Goal: Information Seeking & Learning: Learn about a topic

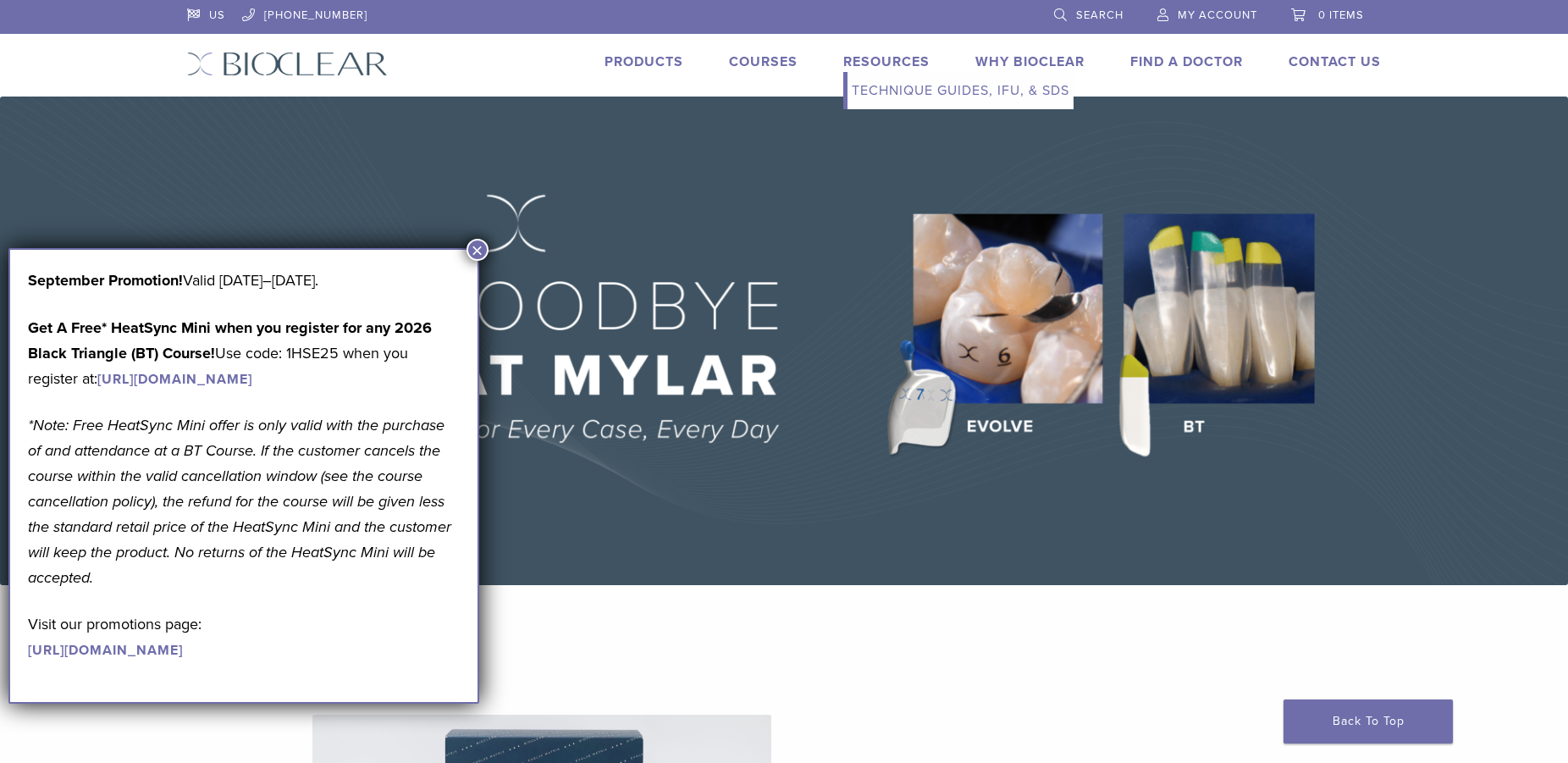
click at [884, 59] on link "Resources" at bounding box center [886, 62] width 86 height 17
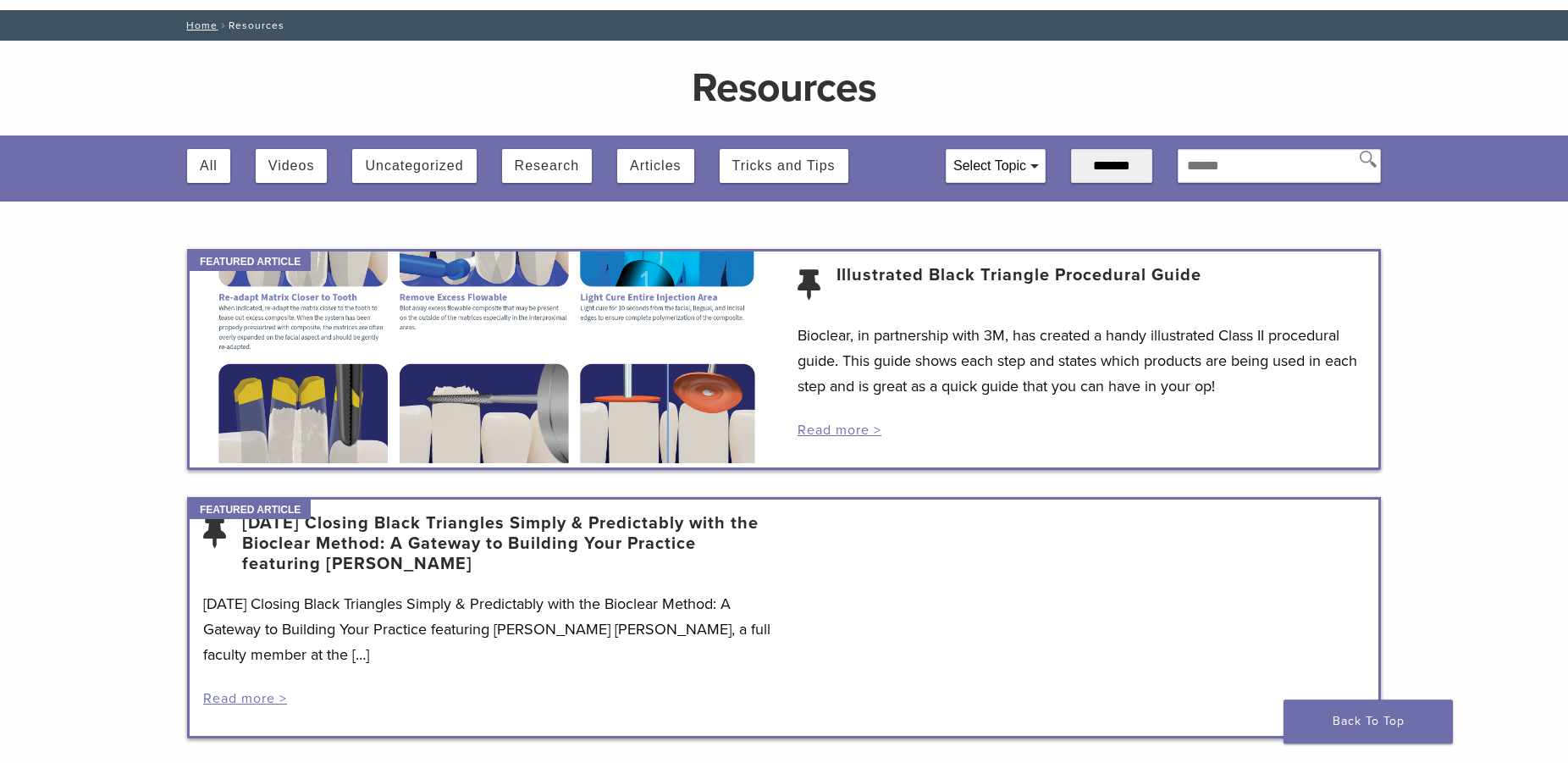
scroll to position [173, 0]
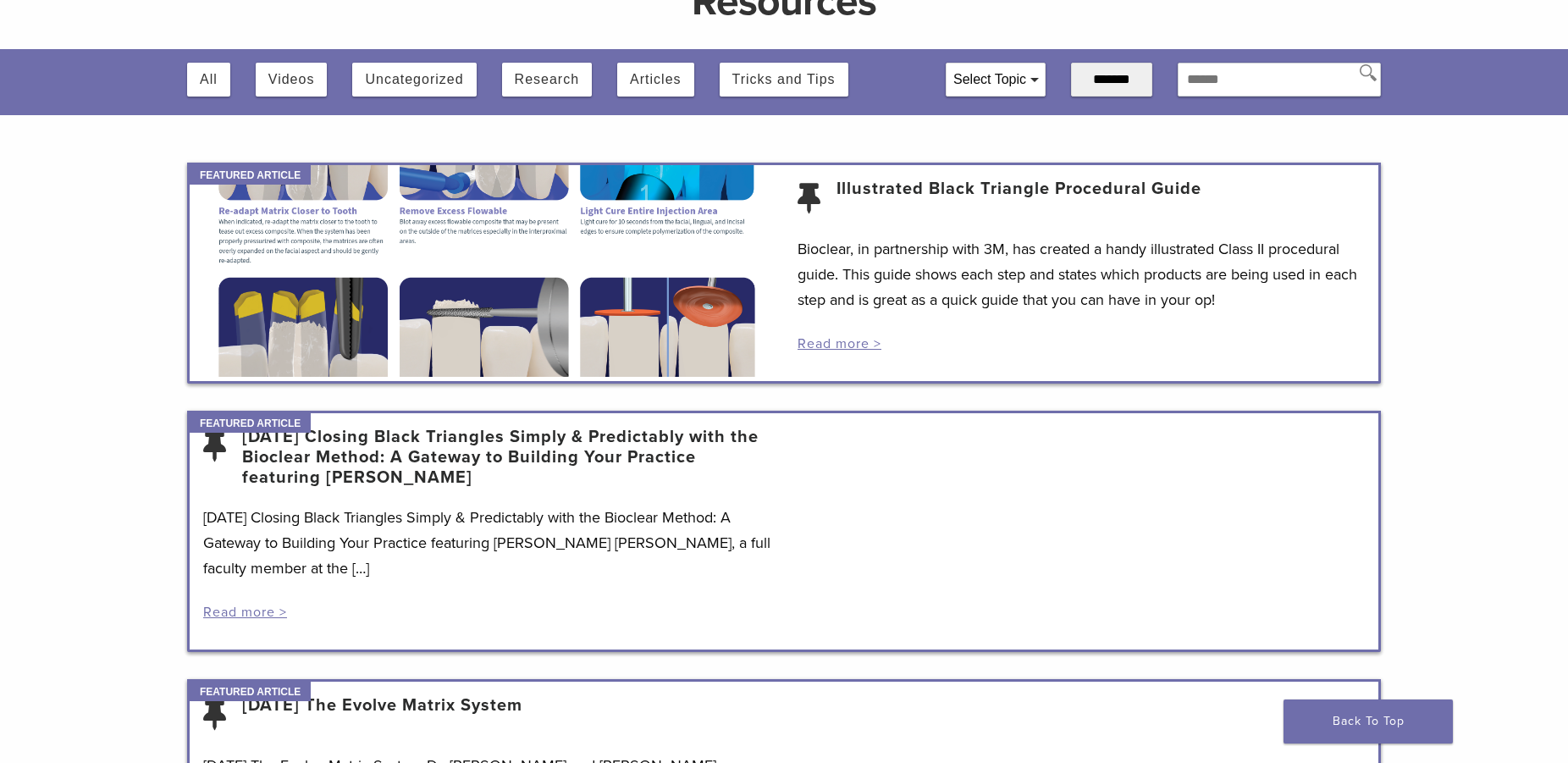
click at [283, 90] on button "Videos" at bounding box center [292, 80] width 46 height 34
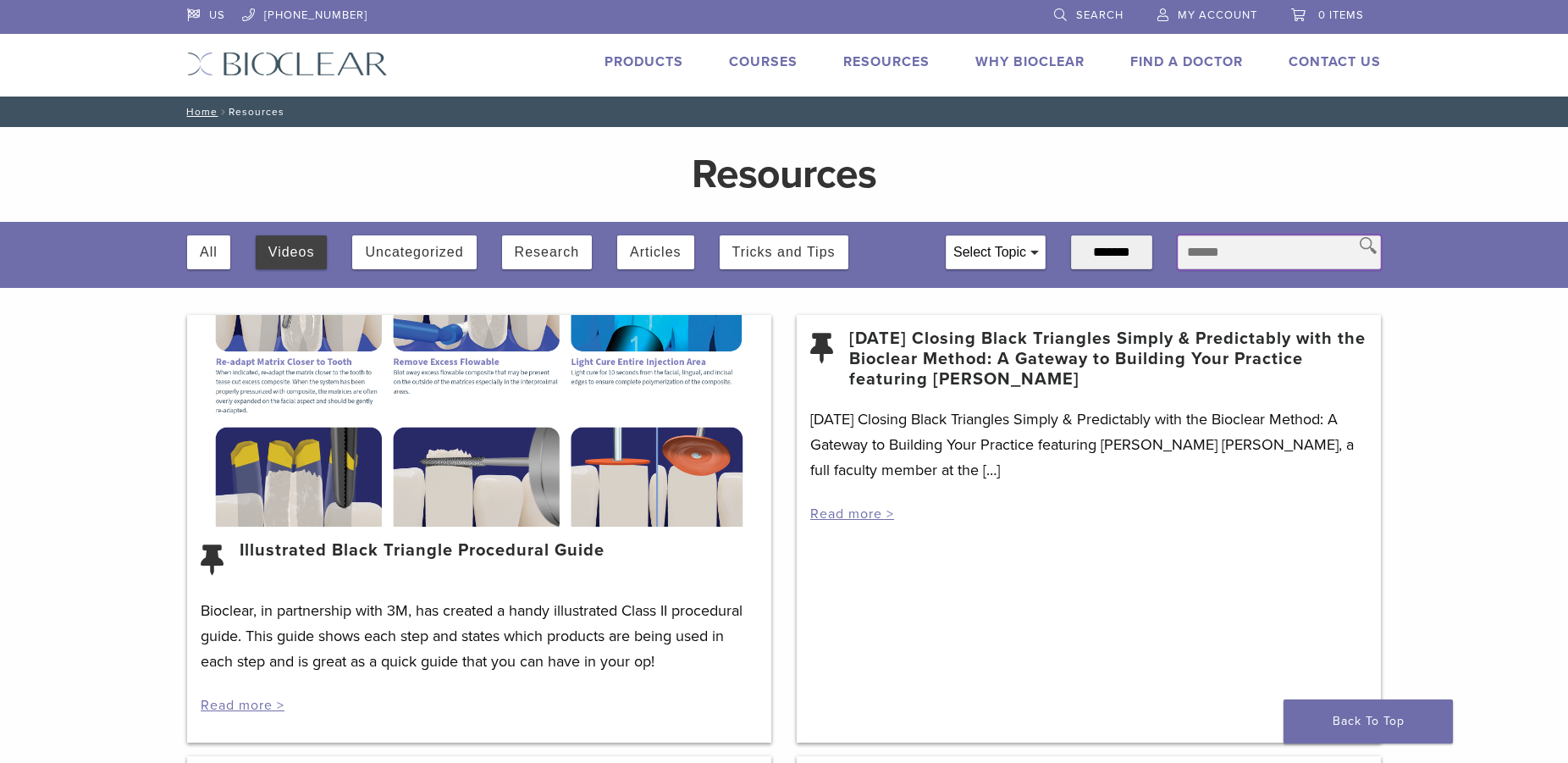
click at [1222, 259] on input "text" at bounding box center [1279, 252] width 203 height 34
type input "**********"
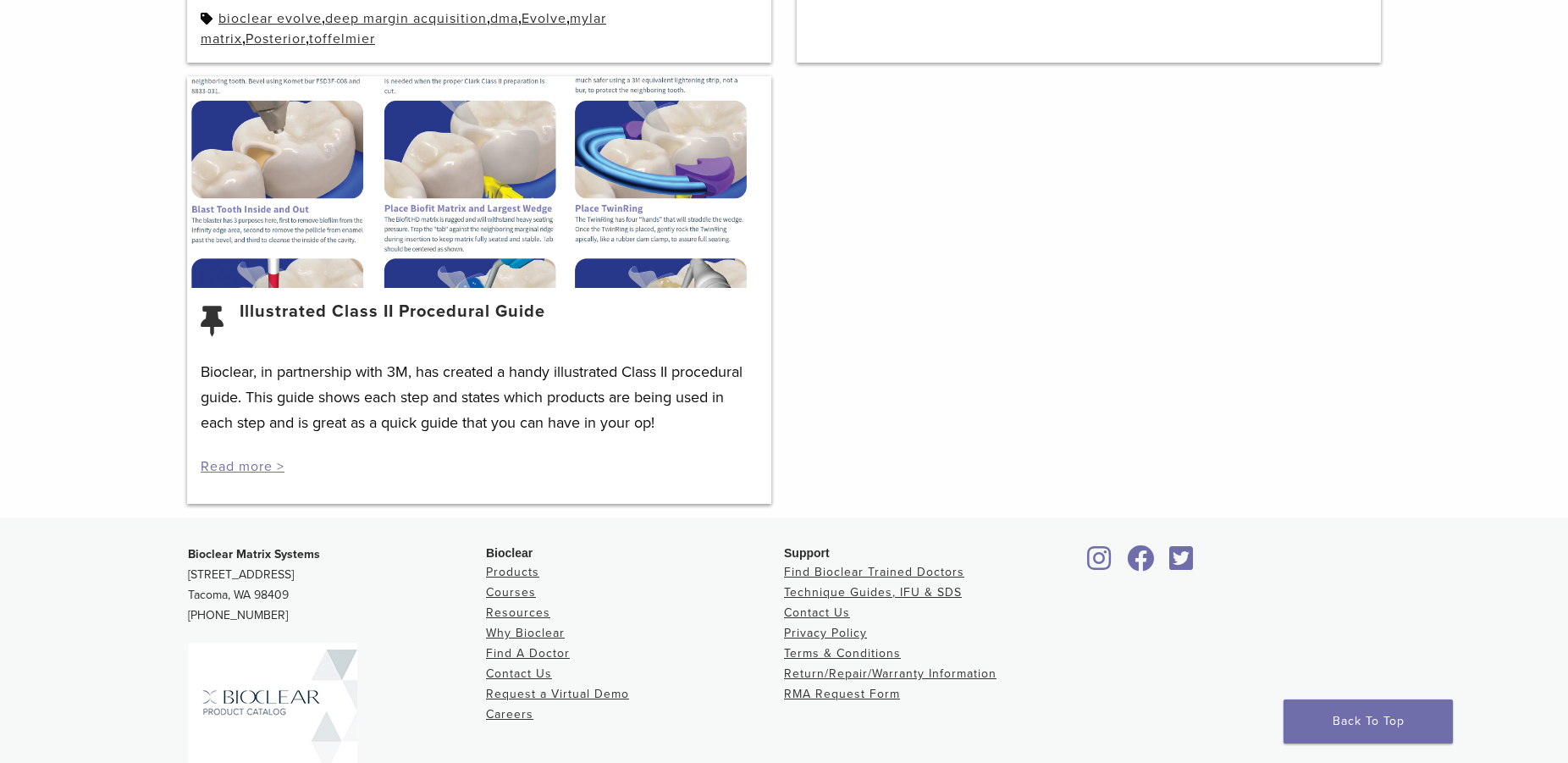
scroll to position [1110, 0]
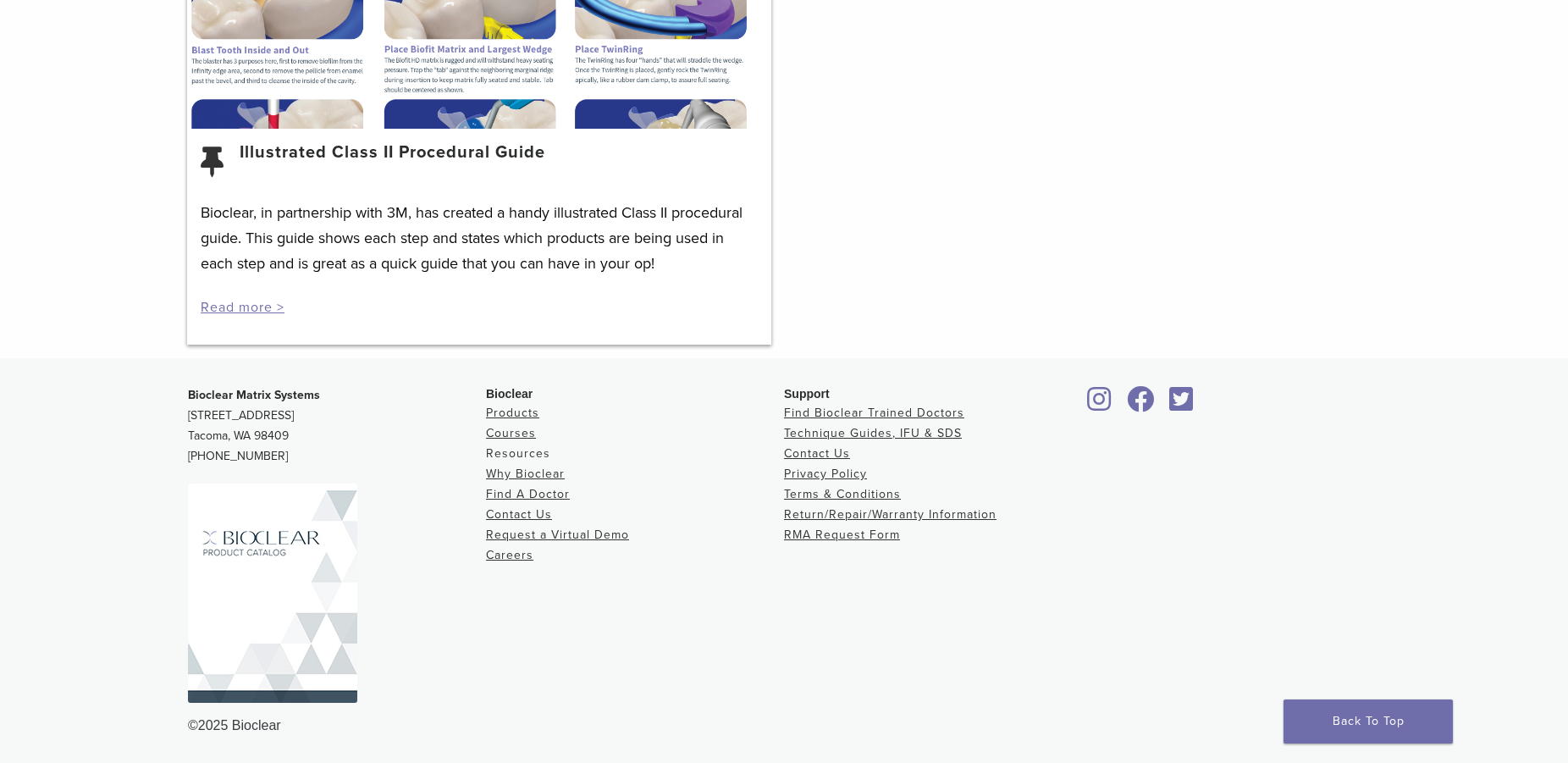
click at [519, 454] on link "Resources" at bounding box center [518, 454] width 64 height 15
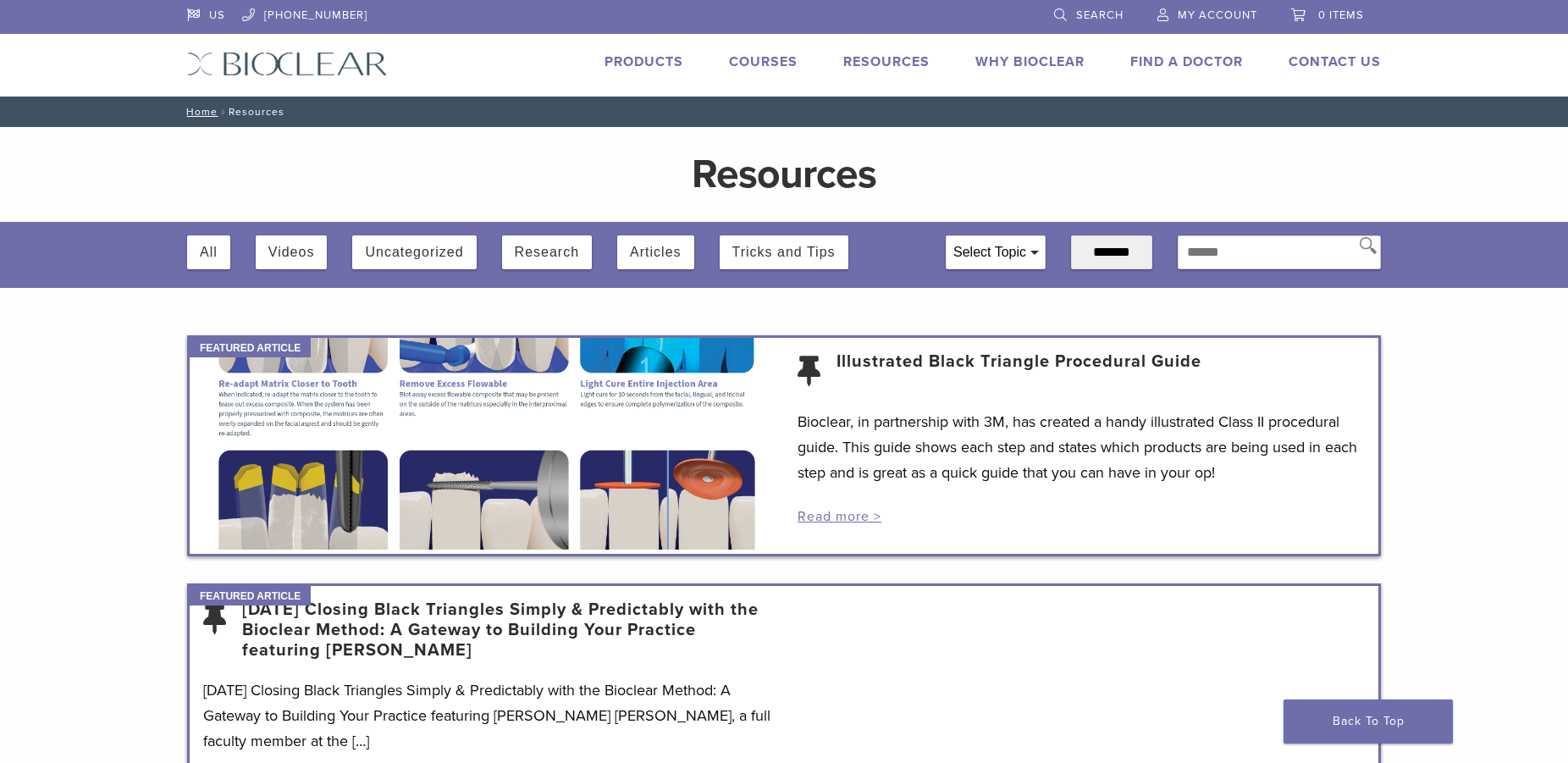
click at [1005, 256] on div "Select Topic" at bounding box center [996, 252] width 98 height 32
click at [954, 355] on icon at bounding box center [960, 352] width 12 height 12
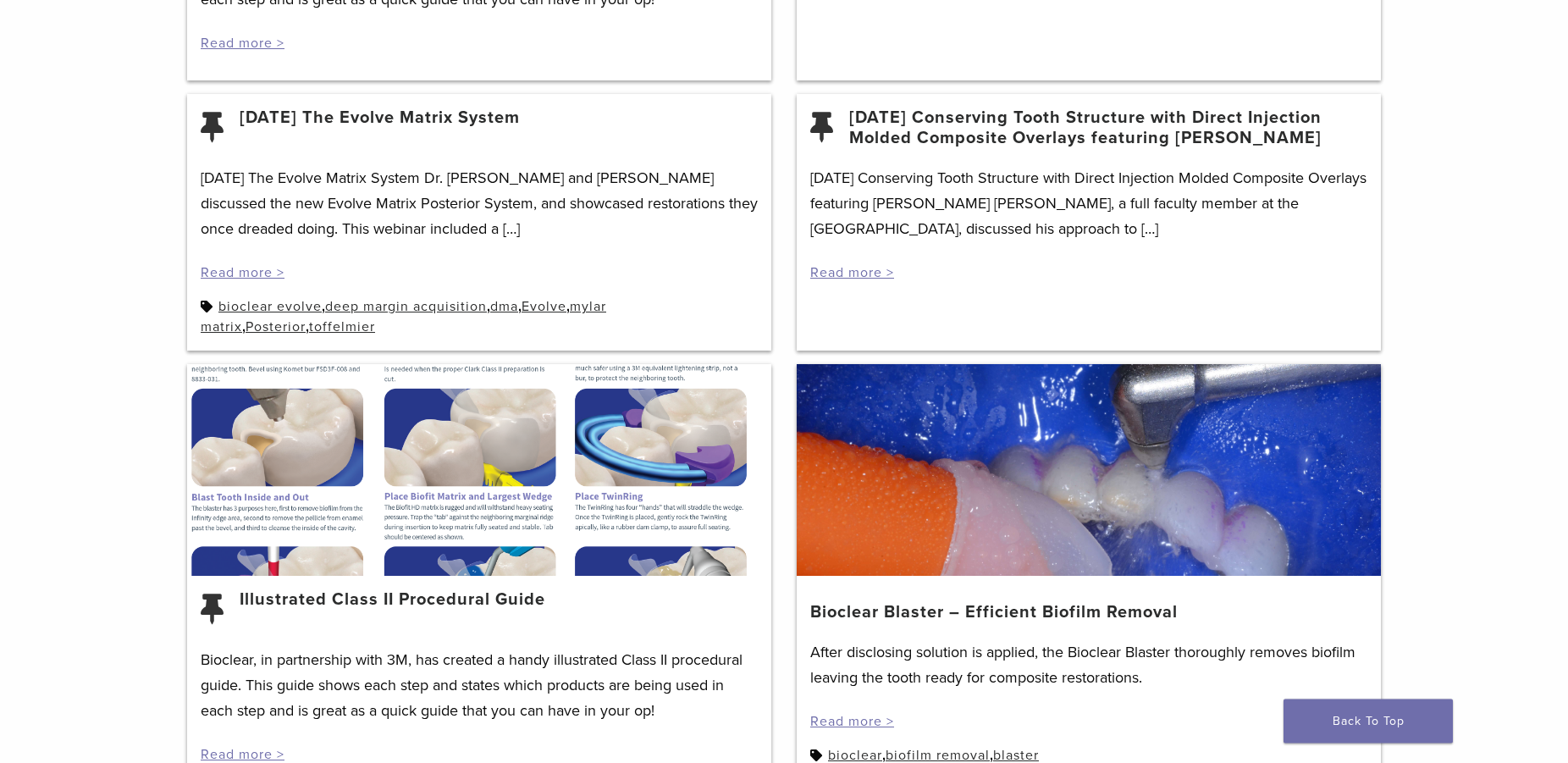
scroll to position [777, 0]
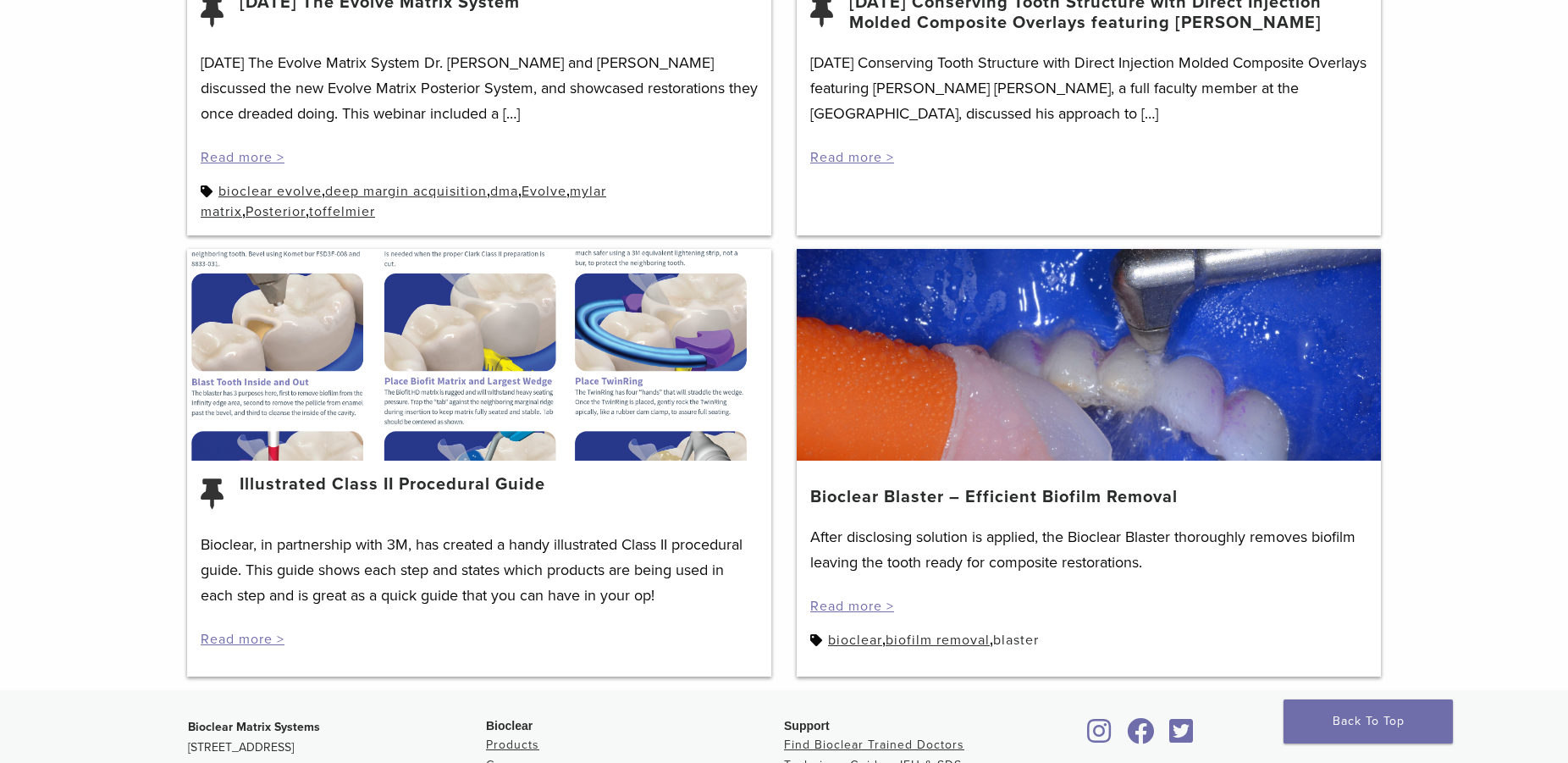
click at [1014, 644] on link "blaster" at bounding box center [1016, 640] width 45 height 17
